Goal: Find specific page/section: Find specific page/section

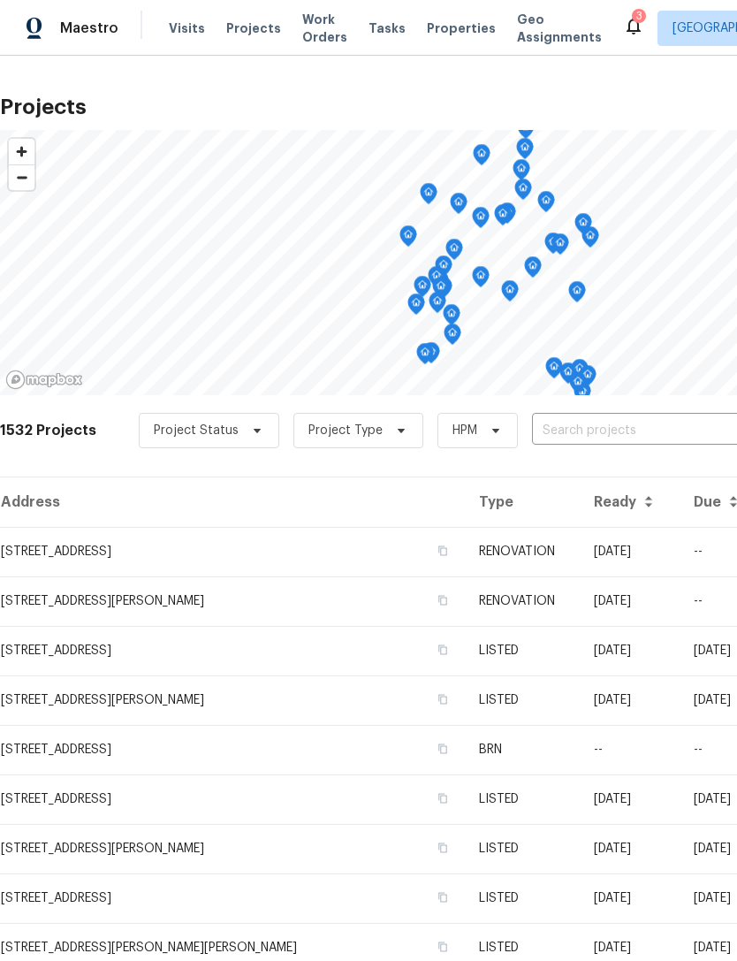
click at [435, 33] on span "Properties" at bounding box center [461, 28] width 69 height 18
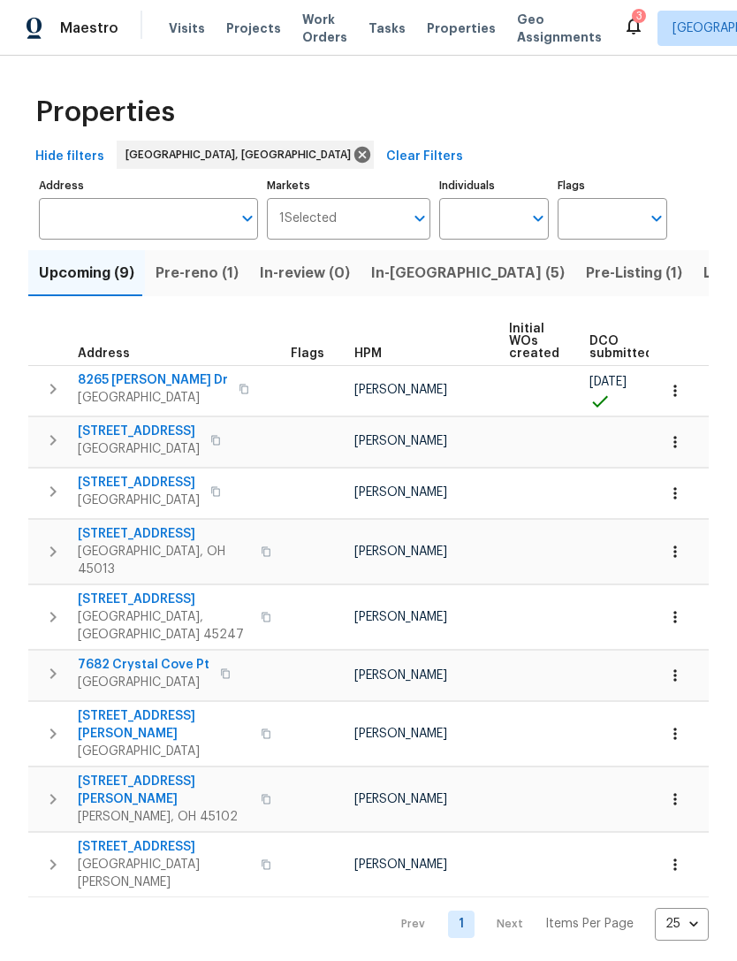
click at [118, 391] on span "[GEOGRAPHIC_DATA]" at bounding box center [153, 398] width 150 height 18
